Goal: Information Seeking & Learning: Learn about a topic

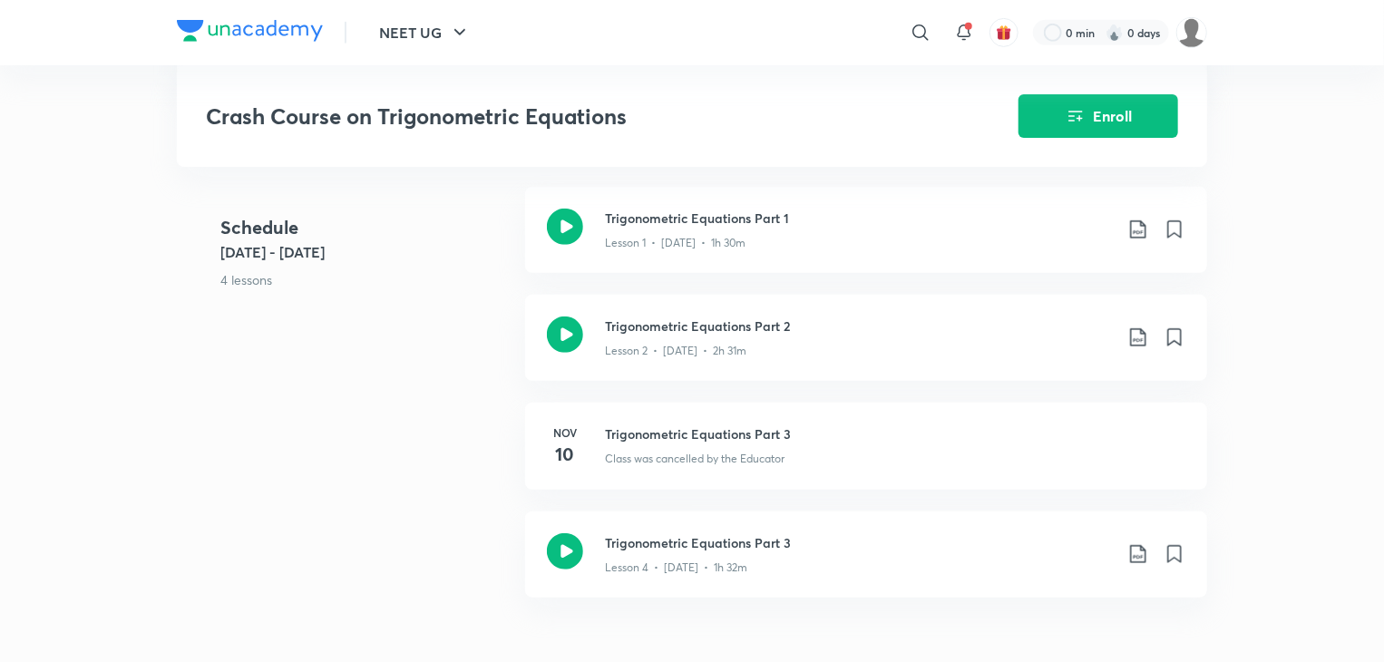
scroll to position [544, 0]
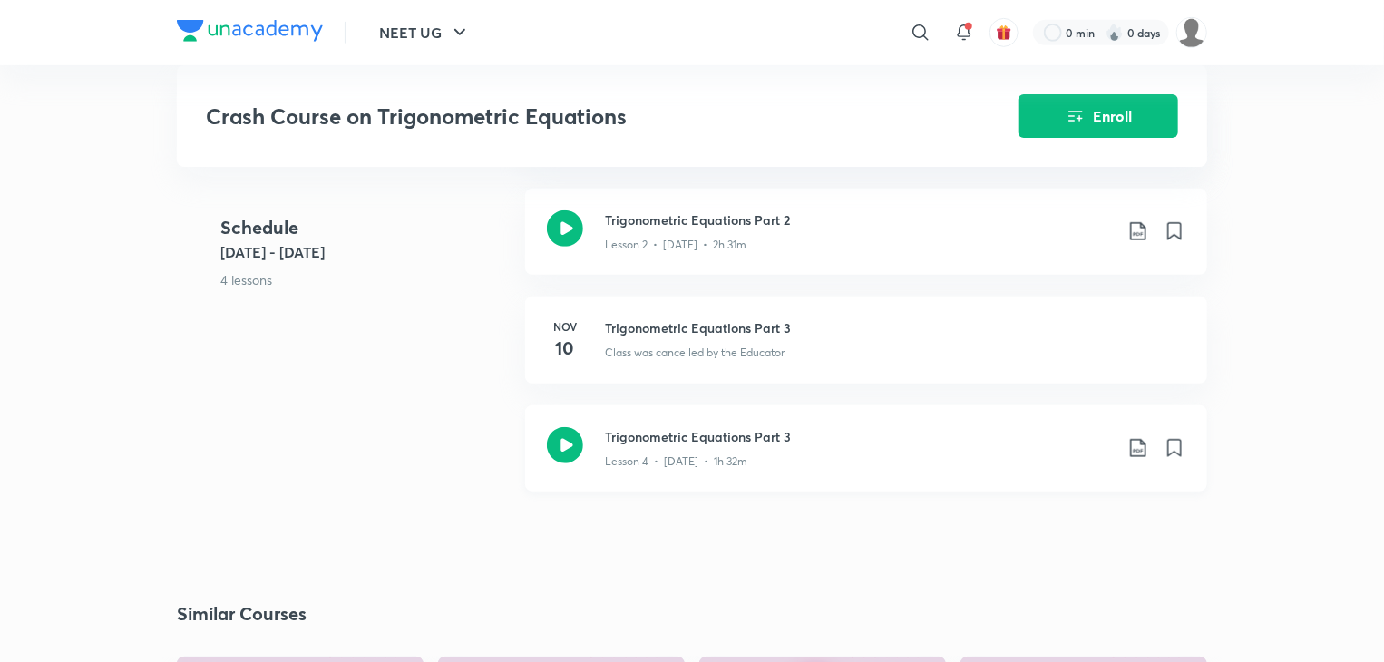
click at [667, 440] on h3 "Trigonometric Equations Part 3" at bounding box center [859, 436] width 508 height 19
